Goal: Task Accomplishment & Management: Use online tool/utility

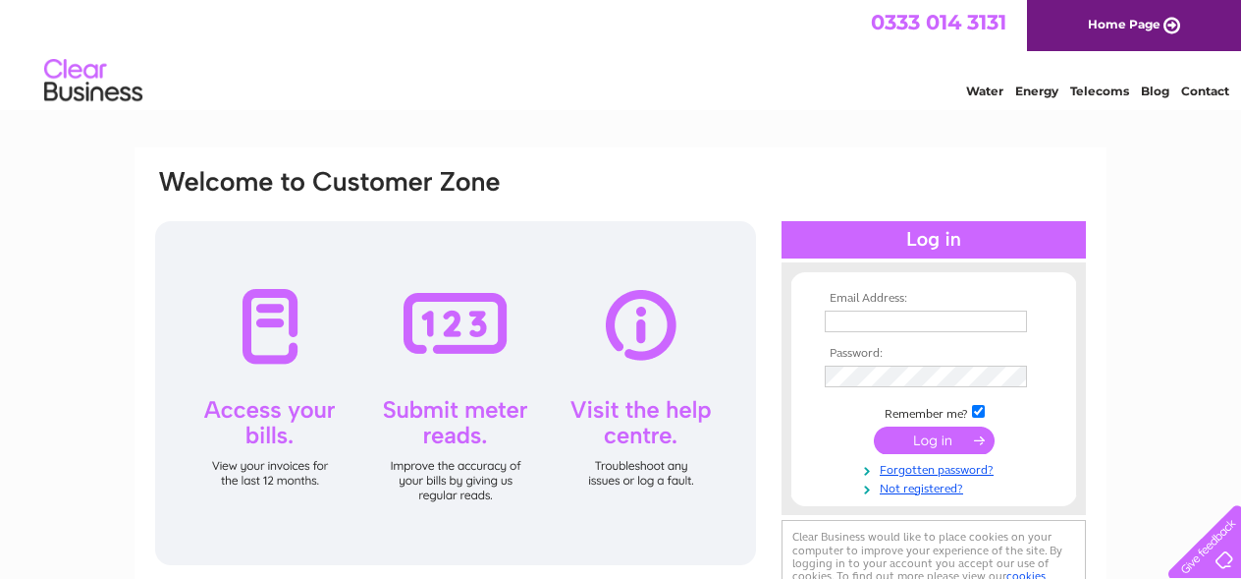
type input "[EMAIL_ADDRESS][DOMAIN_NAME]"
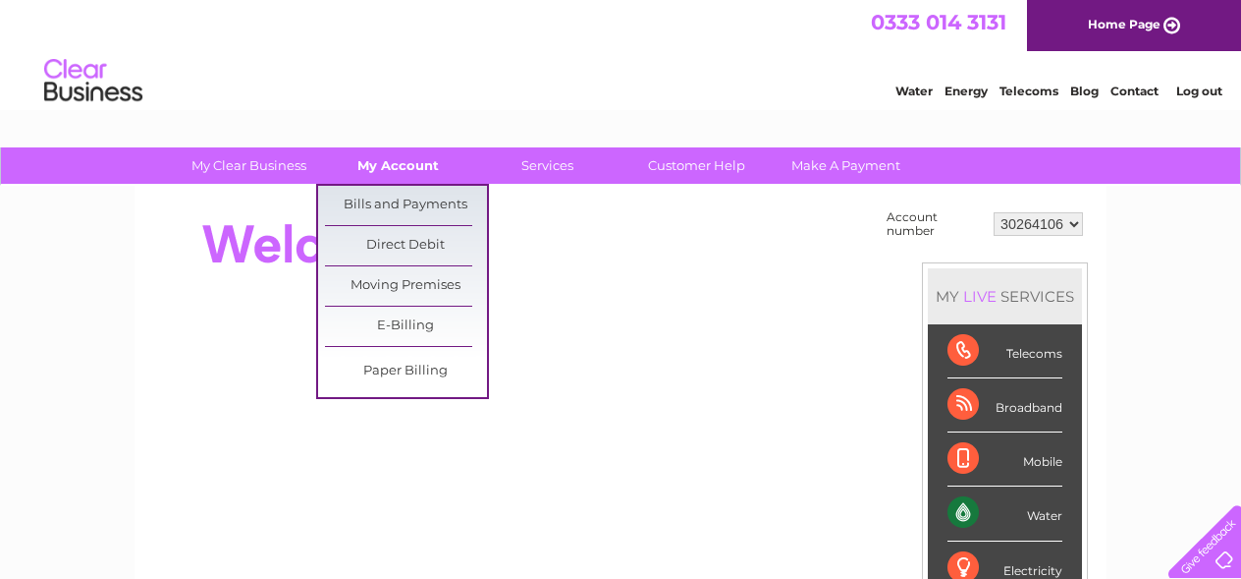
click at [404, 163] on link "My Account" at bounding box center [398, 165] width 162 height 36
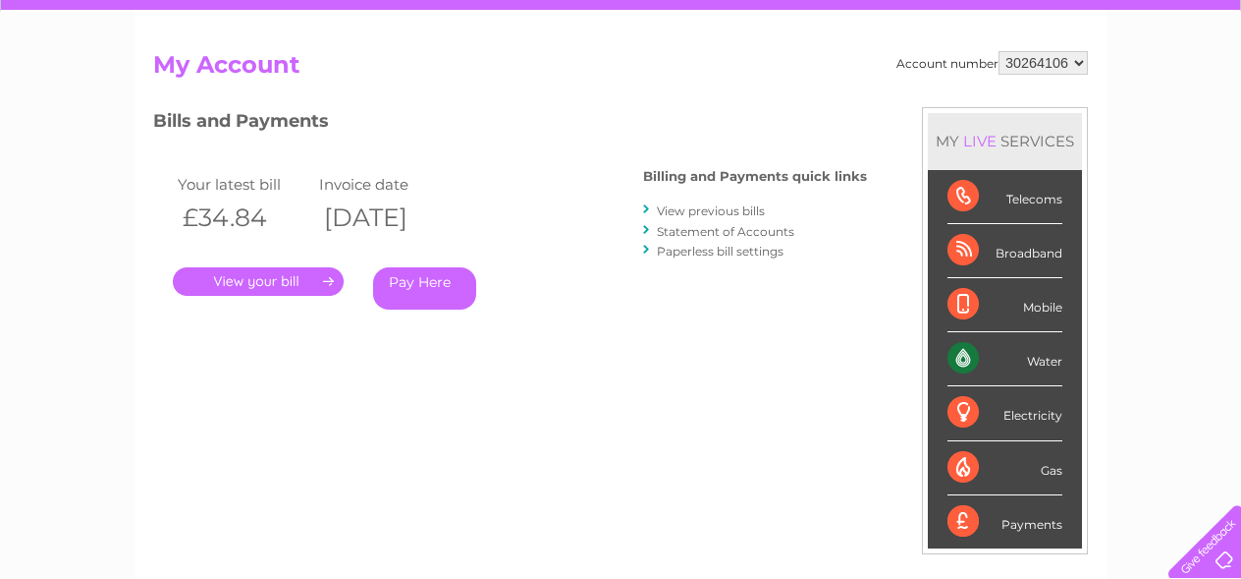
scroll to position [170, 0]
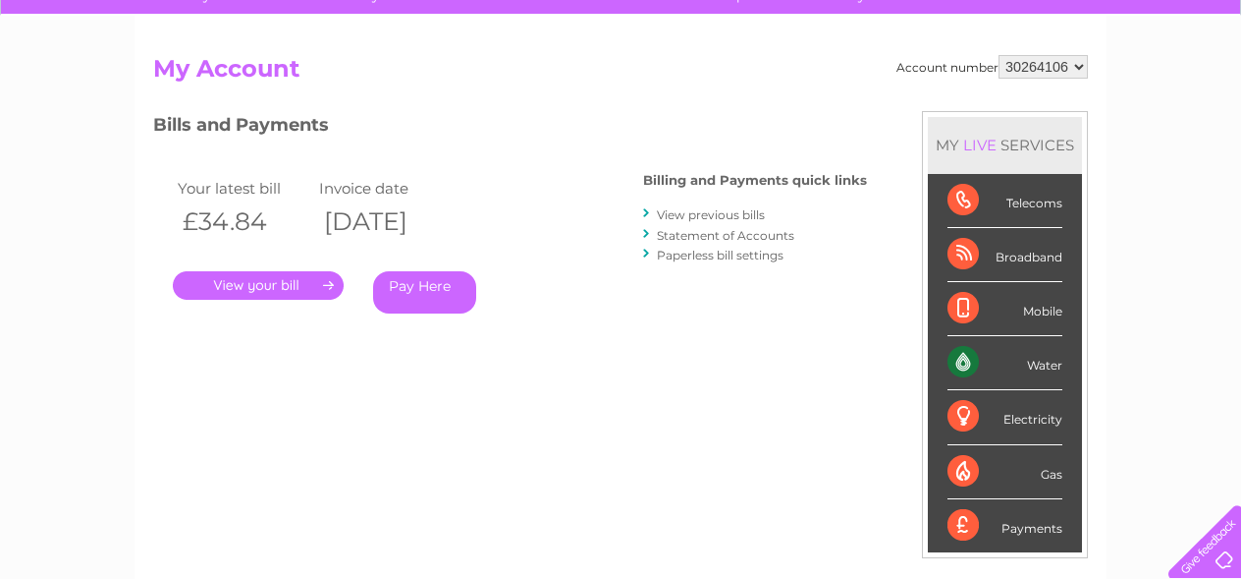
click at [1041, 367] on div "Water" at bounding box center [1005, 363] width 115 height 54
click at [944, 363] on li "Water" at bounding box center [1005, 363] width 154 height 54
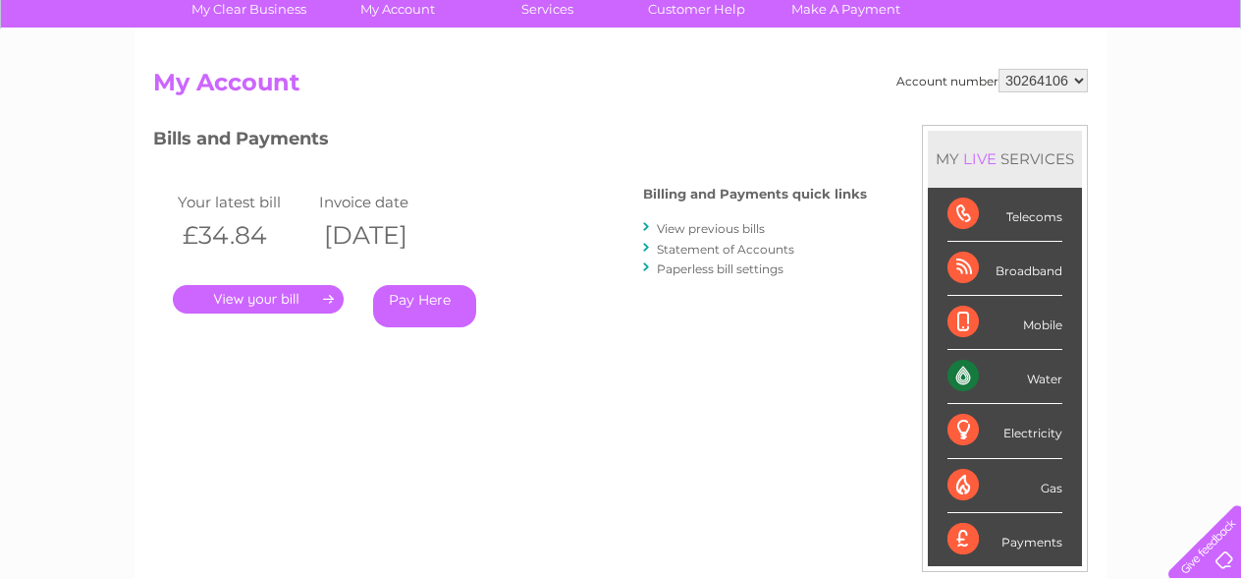
scroll to position [0, 0]
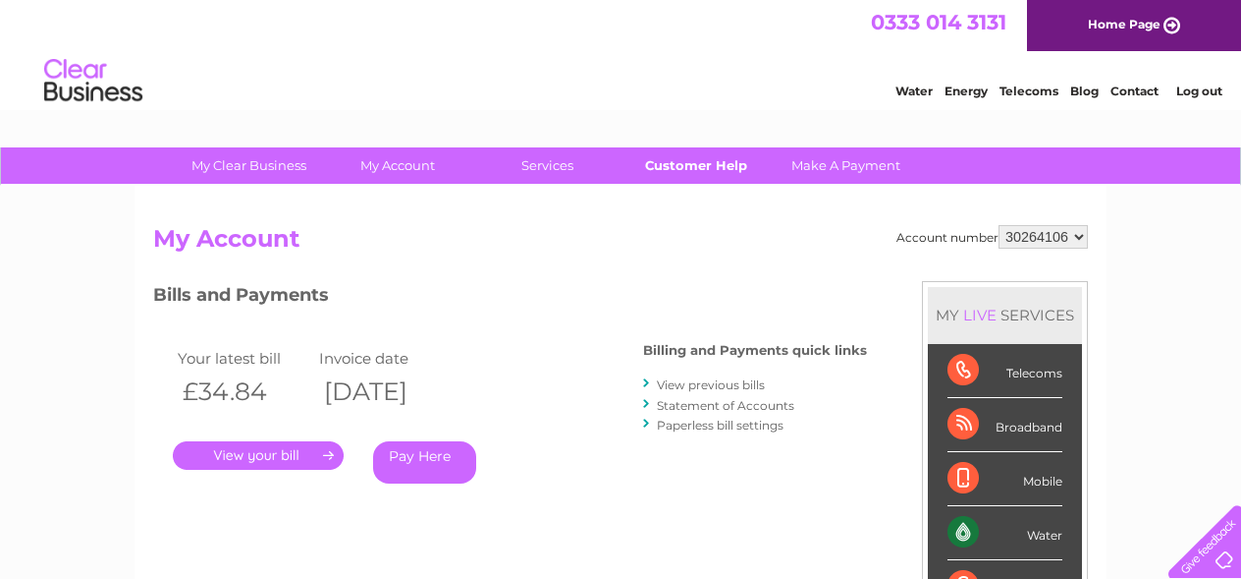
click at [691, 161] on link "Customer Help" at bounding box center [697, 165] width 162 height 36
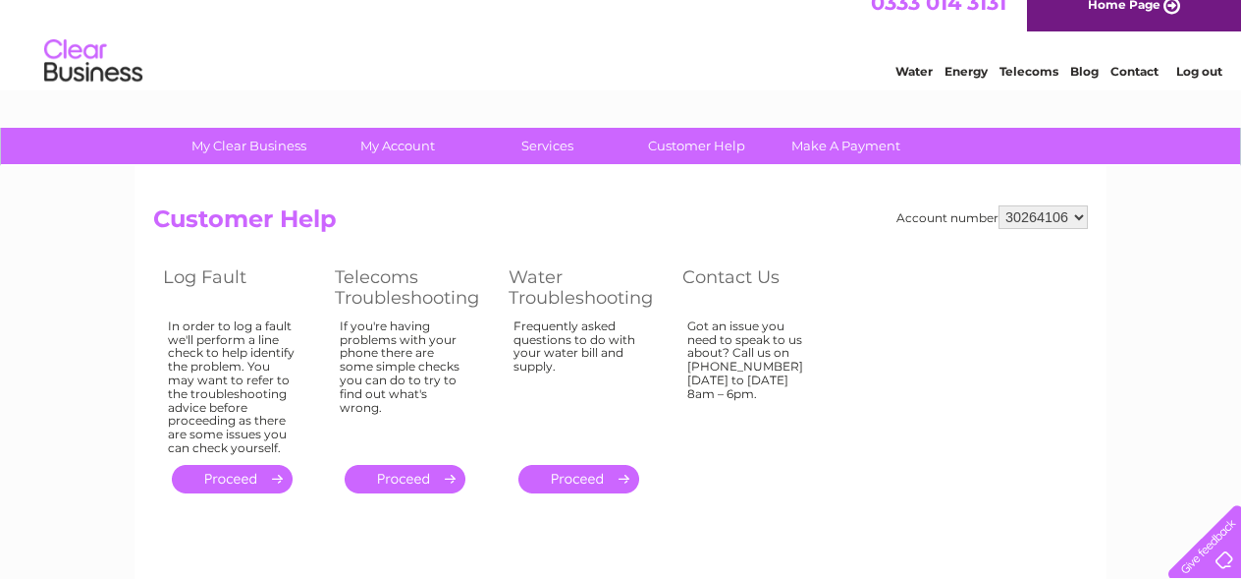
scroll to position [26, 0]
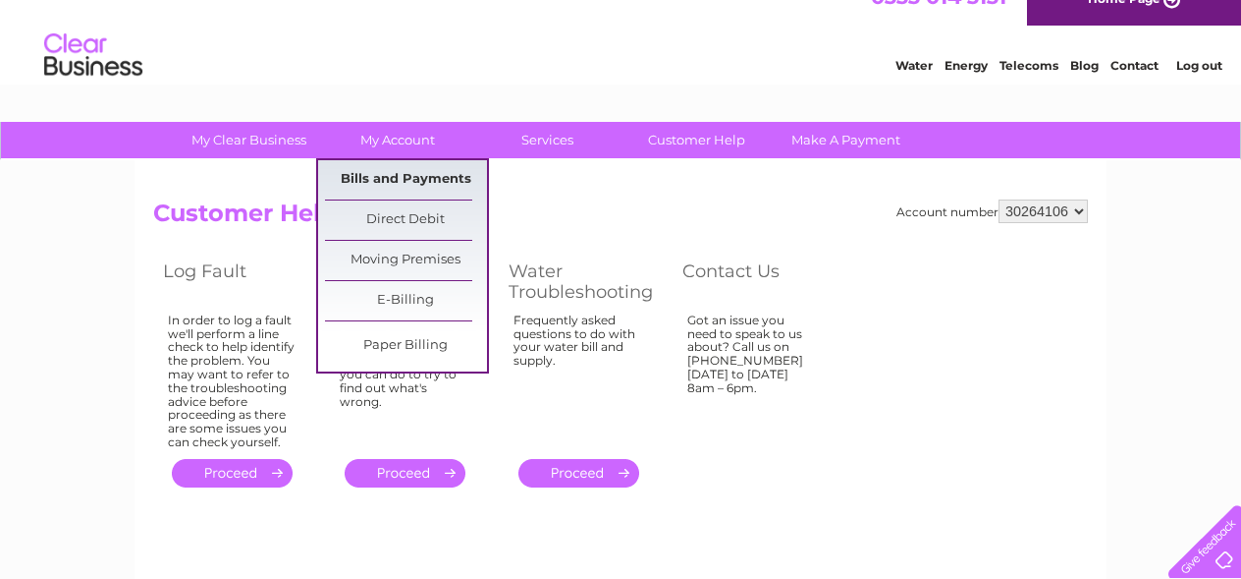
click at [390, 177] on link "Bills and Payments" at bounding box center [406, 179] width 162 height 39
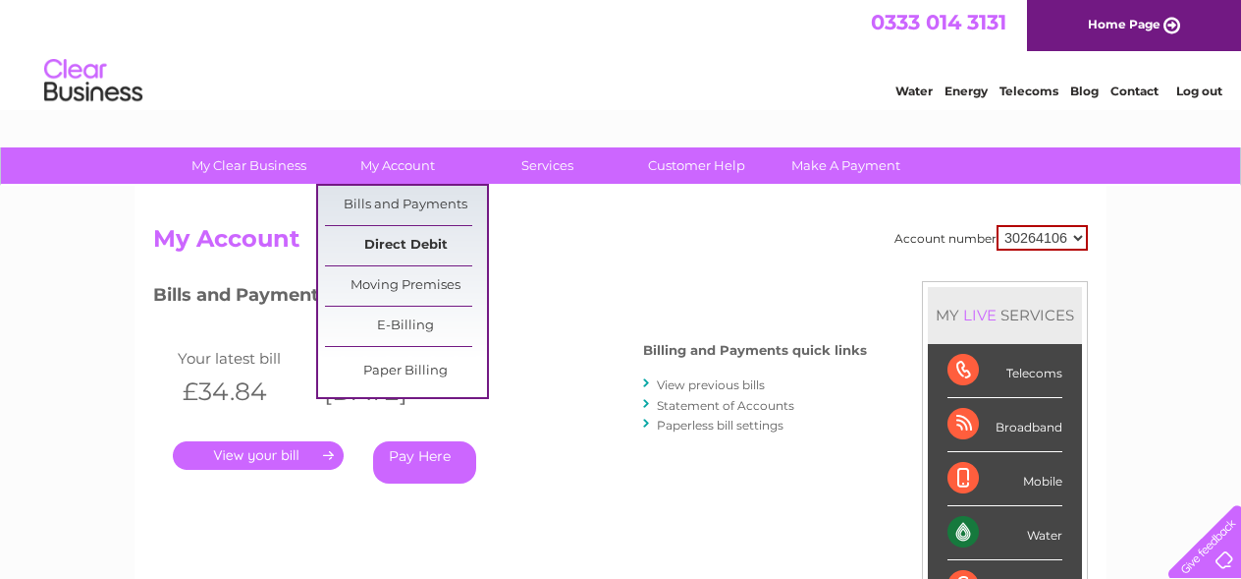
click at [393, 243] on link "Direct Debit" at bounding box center [406, 245] width 162 height 39
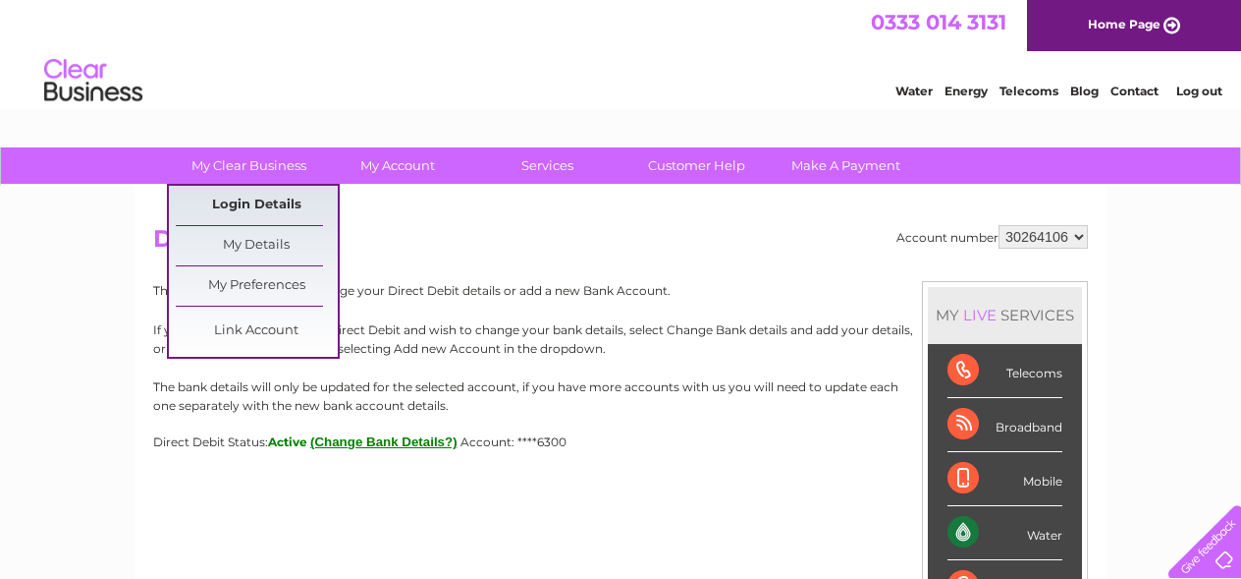
click at [269, 203] on link "Login Details" at bounding box center [257, 205] width 162 height 39
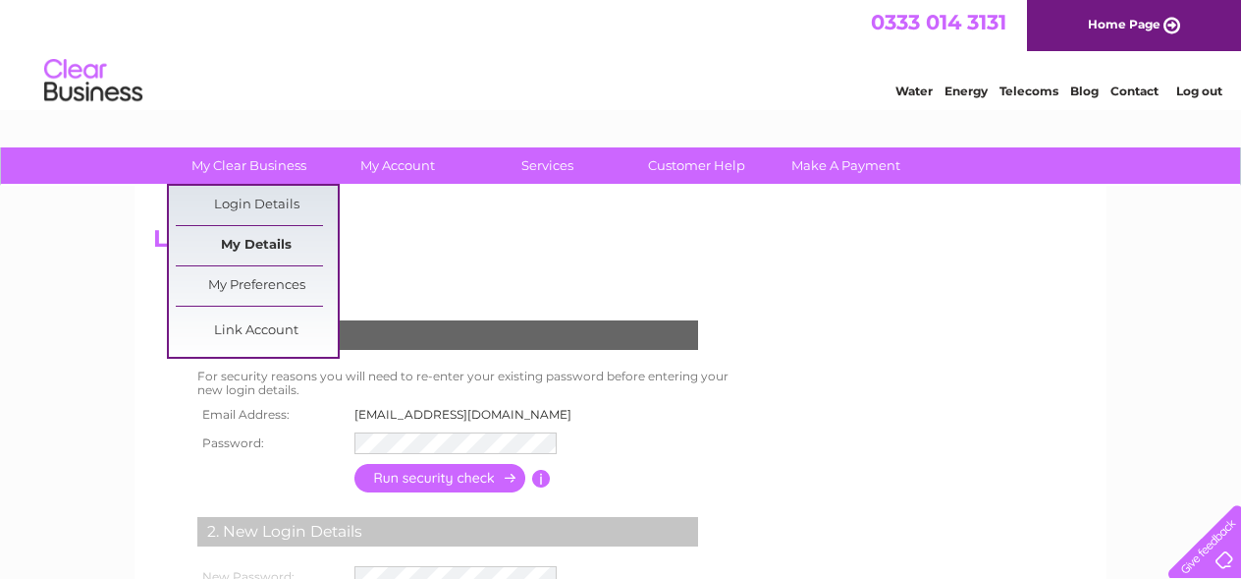
click at [264, 244] on link "My Details" at bounding box center [257, 245] width 162 height 39
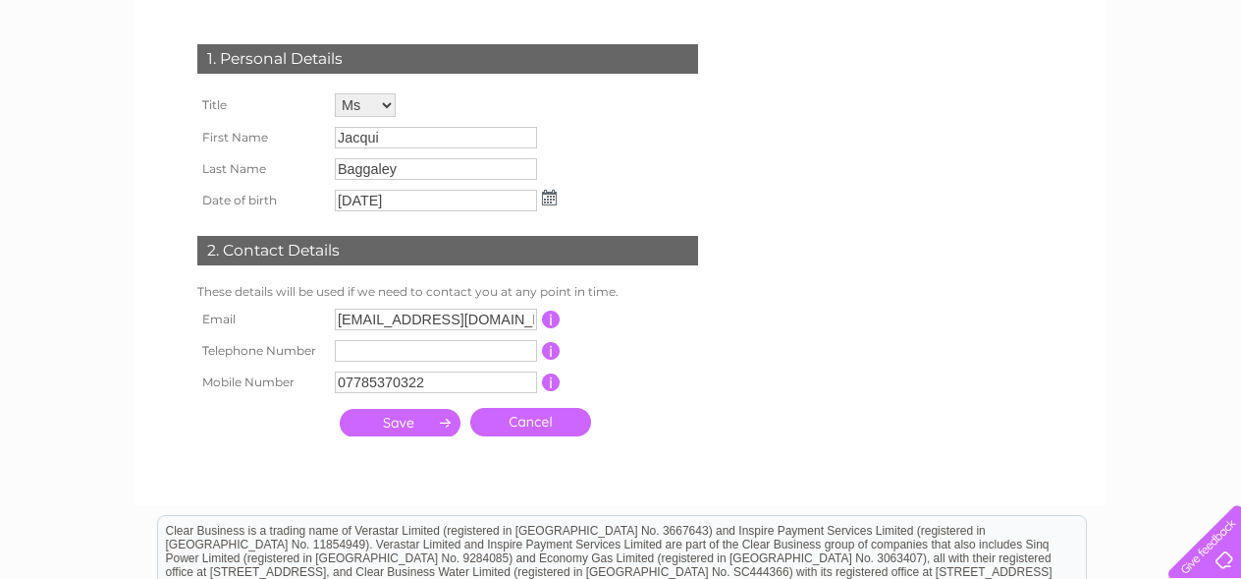
scroll to position [274, 0]
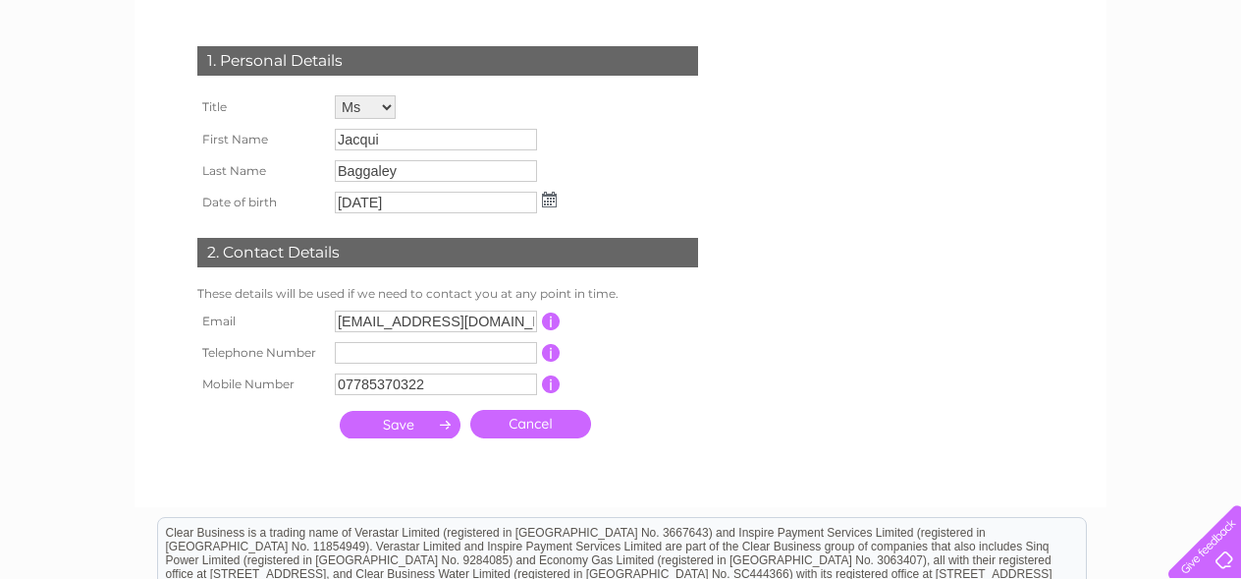
click at [391, 426] on input "submit" at bounding box center [400, 425] width 121 height 28
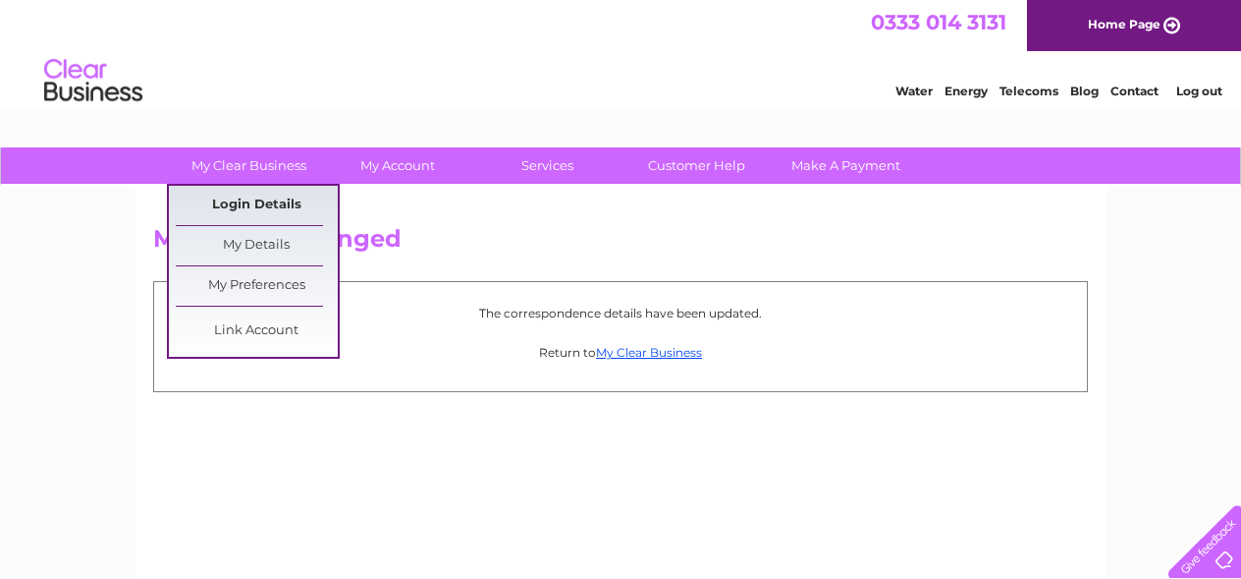
click at [245, 197] on link "Login Details" at bounding box center [257, 205] width 162 height 39
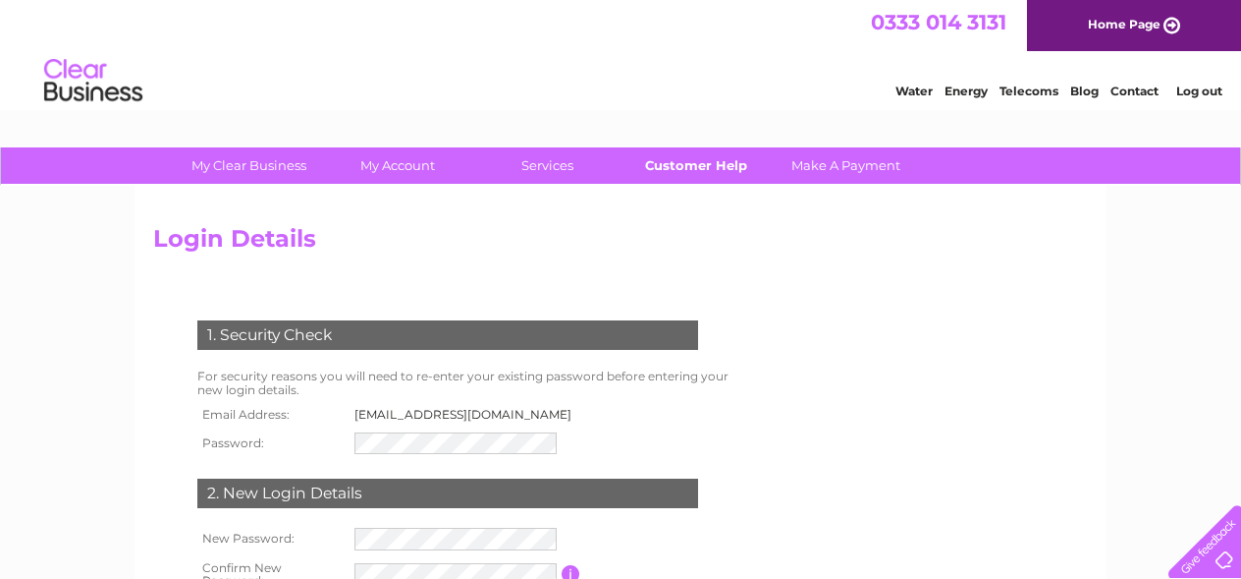
click at [695, 176] on link "Customer Help" at bounding box center [697, 165] width 162 height 36
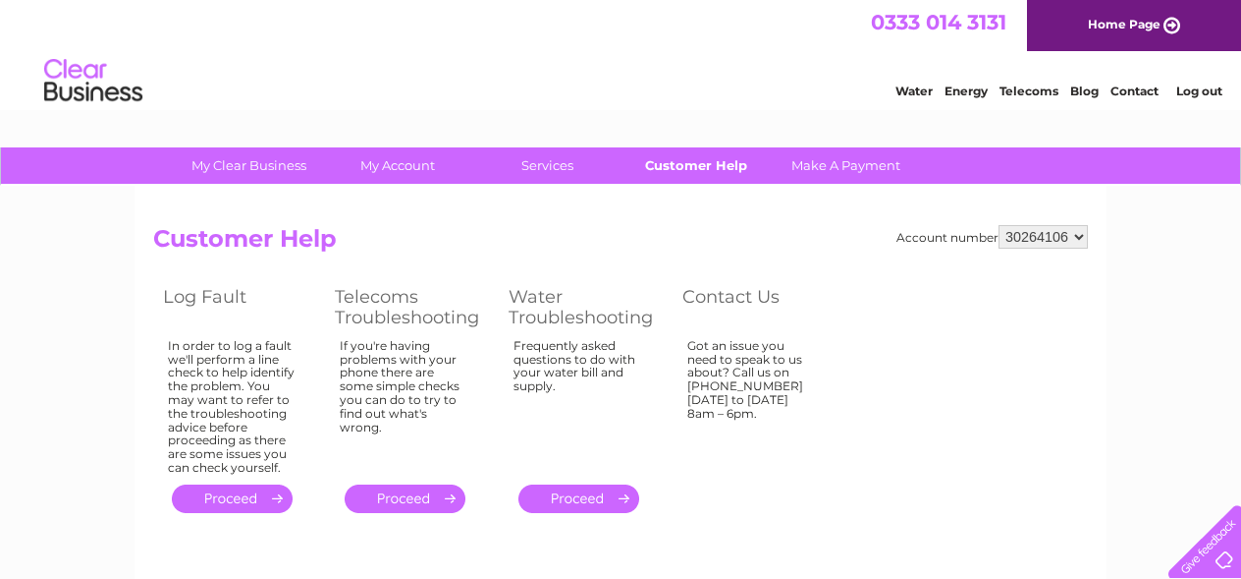
click at [719, 160] on link "Customer Help" at bounding box center [697, 165] width 162 height 36
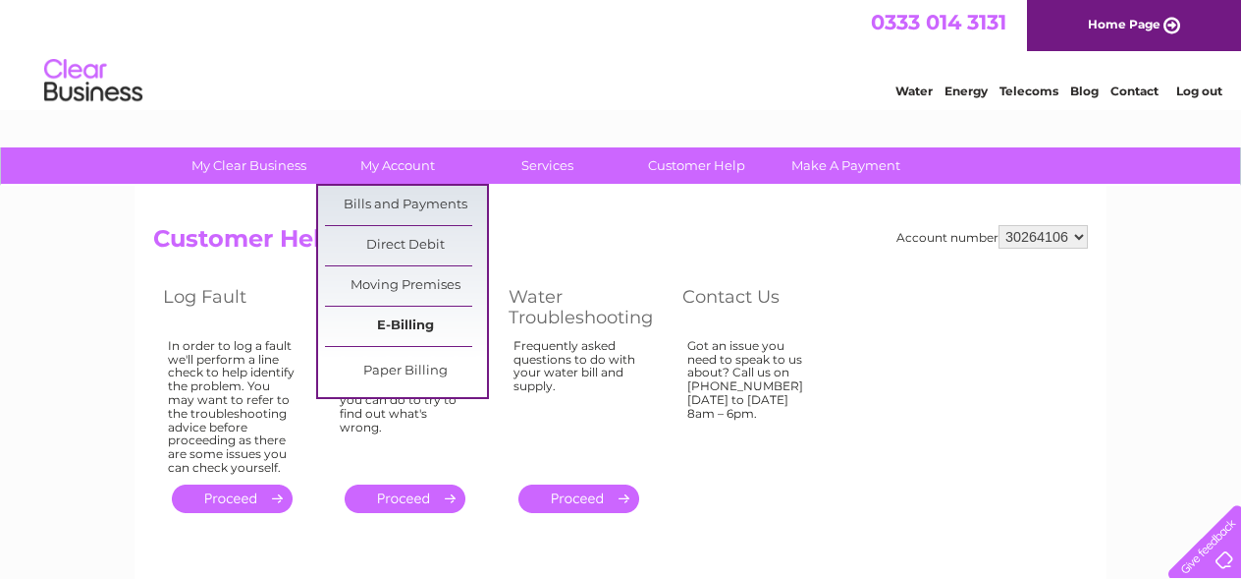
click at [403, 321] on link "E-Billing" at bounding box center [406, 325] width 162 height 39
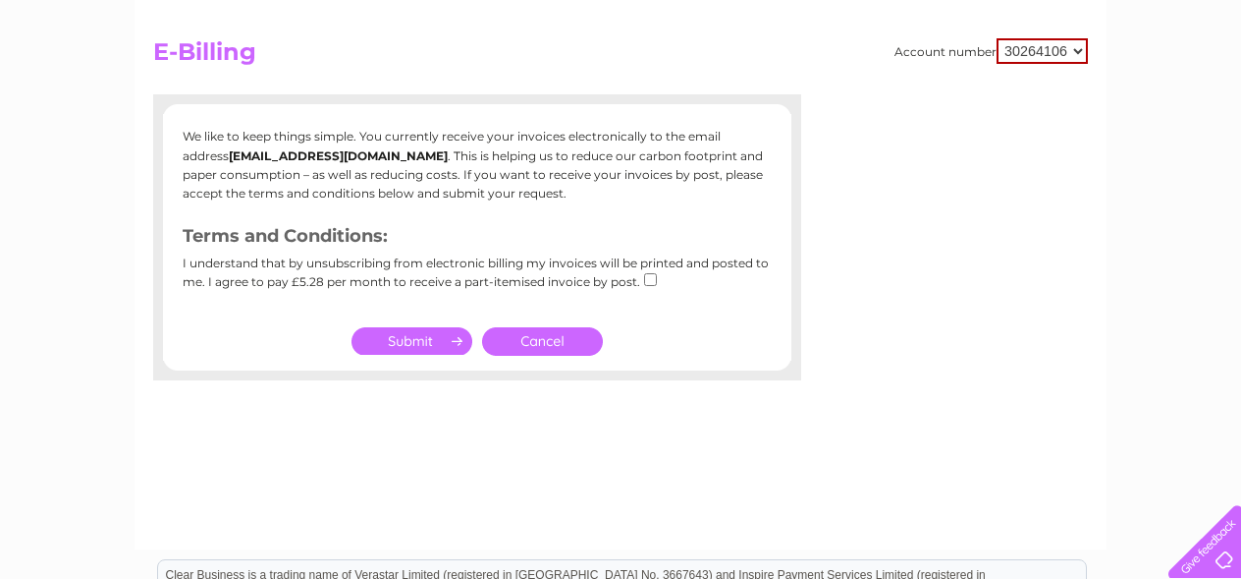
scroll to position [190, 0]
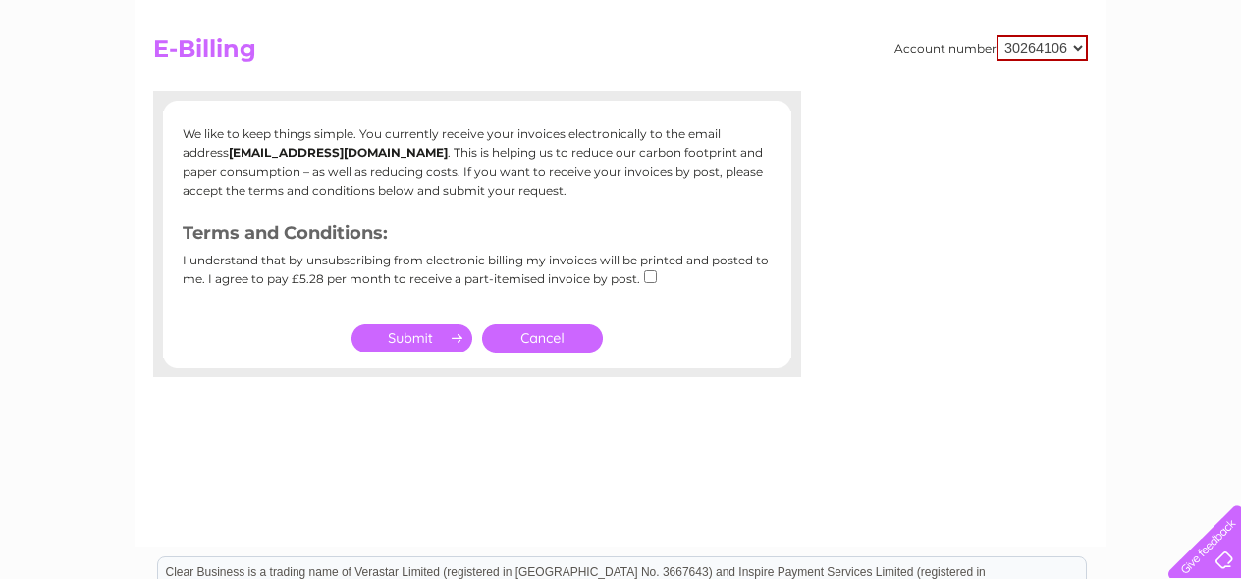
click at [511, 338] on link "Cancel" at bounding box center [542, 338] width 121 height 28
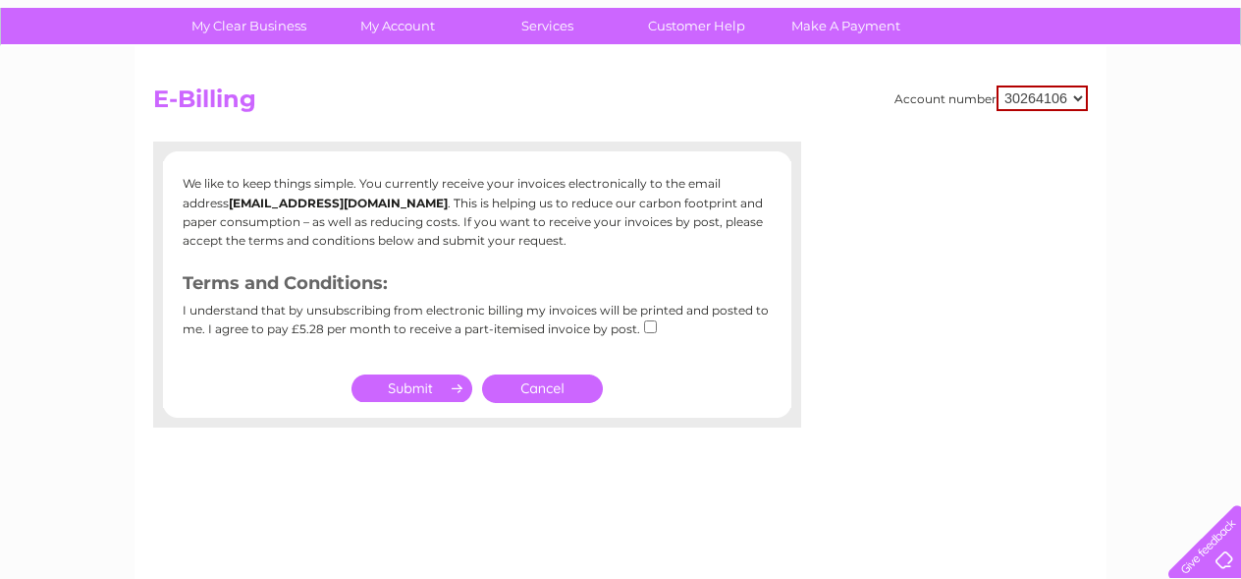
scroll to position [77, 0]
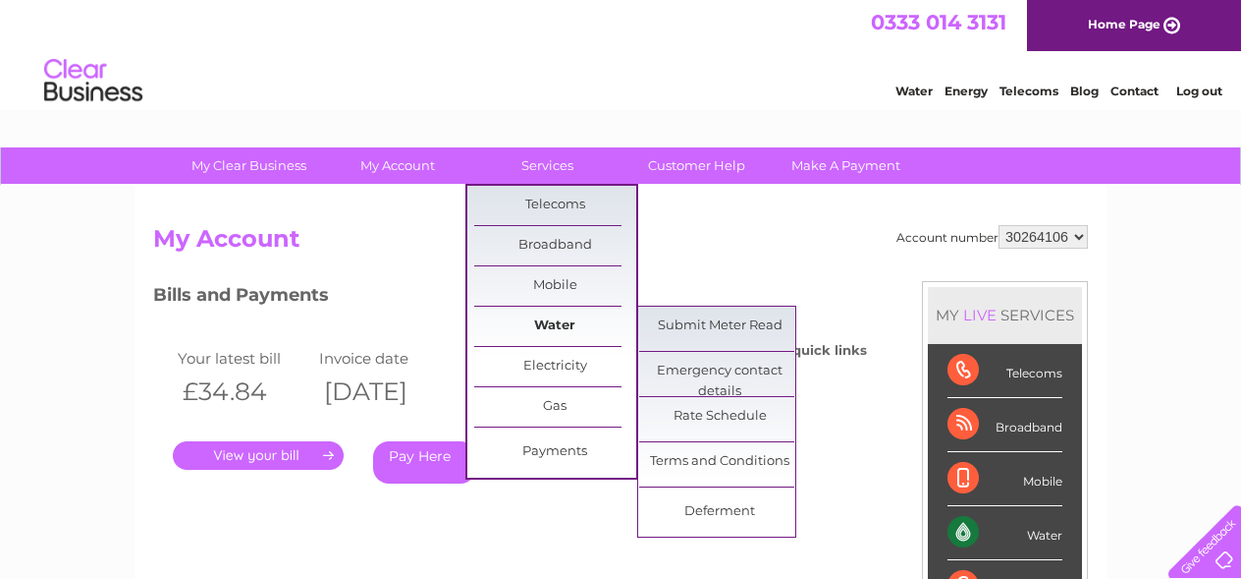
click at [544, 319] on link "Water" at bounding box center [555, 325] width 162 height 39
click at [746, 316] on link "Submit Meter Read" at bounding box center [720, 325] width 162 height 39
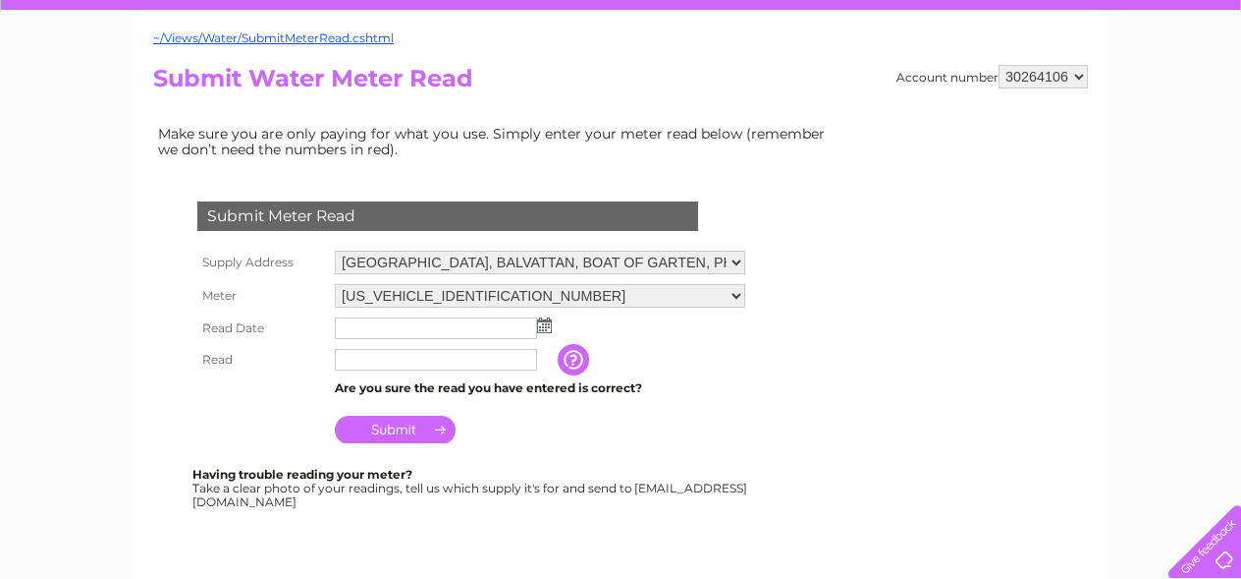
scroll to position [184, 0]
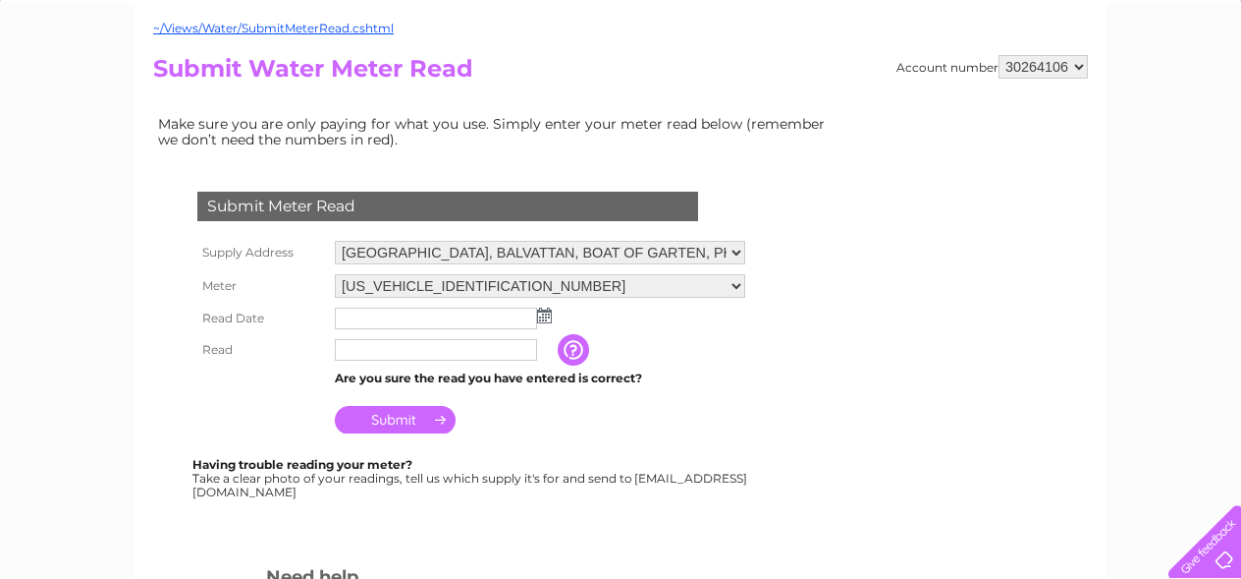
click at [542, 317] on img at bounding box center [544, 315] width 15 height 16
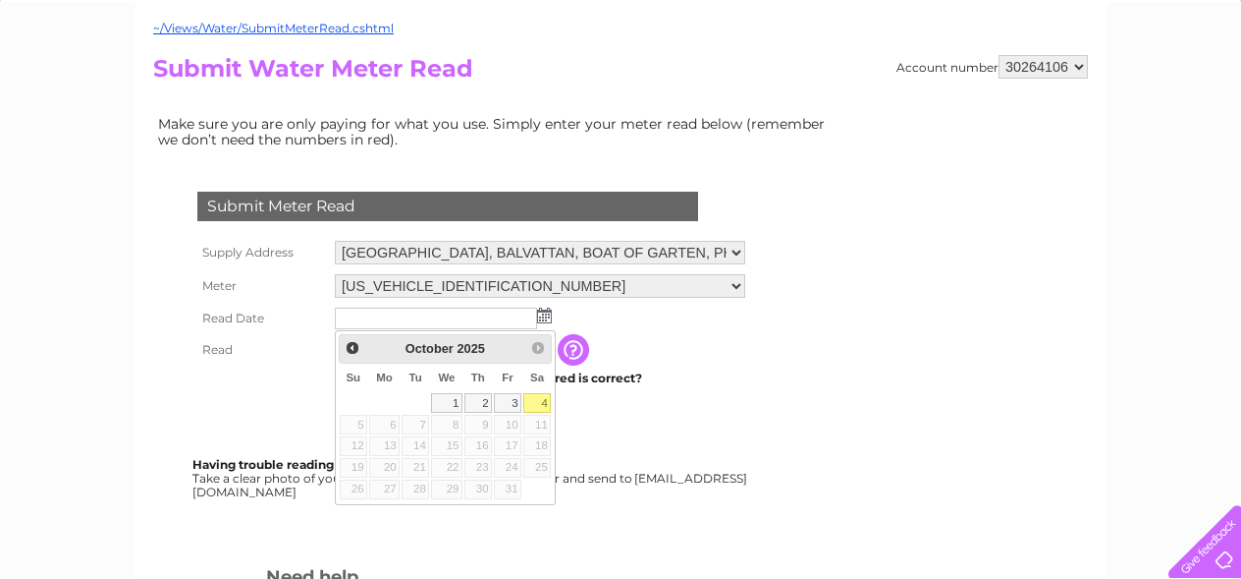
click at [537, 405] on link "4" at bounding box center [538, 403] width 28 height 20
type input "[DATE]"
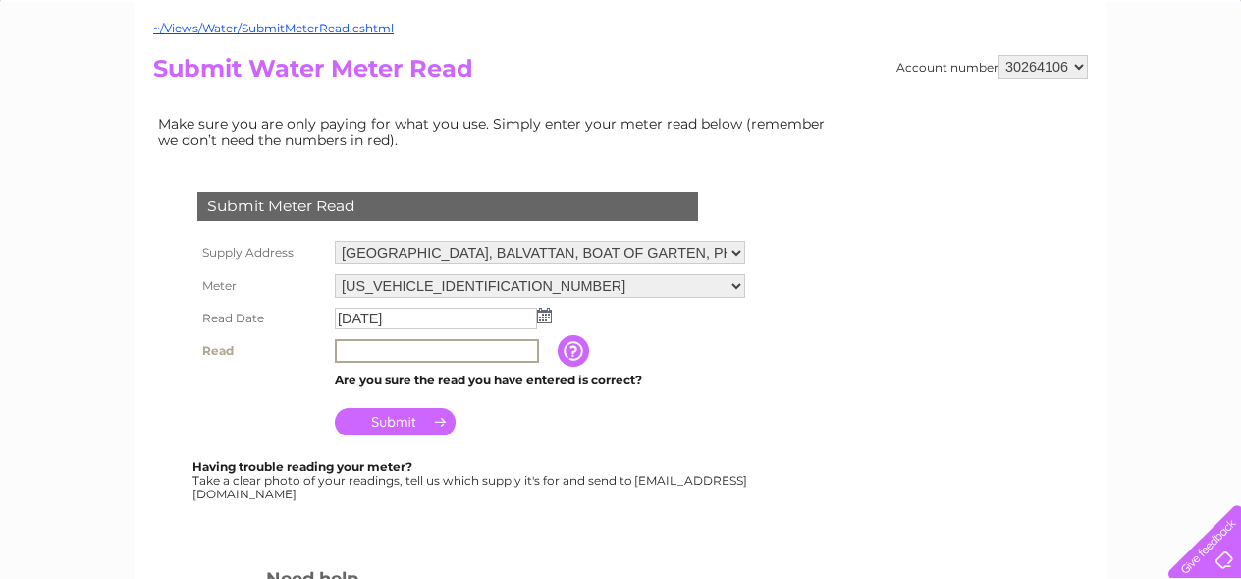
click at [436, 349] on input "text" at bounding box center [437, 351] width 204 height 24
click at [335, 351] on input "0391" at bounding box center [437, 351] width 204 height 24
click at [399, 351] on input "00391" at bounding box center [437, 351] width 204 height 24
type input "00391"
click at [406, 428] on input "Submit" at bounding box center [395, 420] width 121 height 28
